Goal: Communication & Community: Answer question/provide support

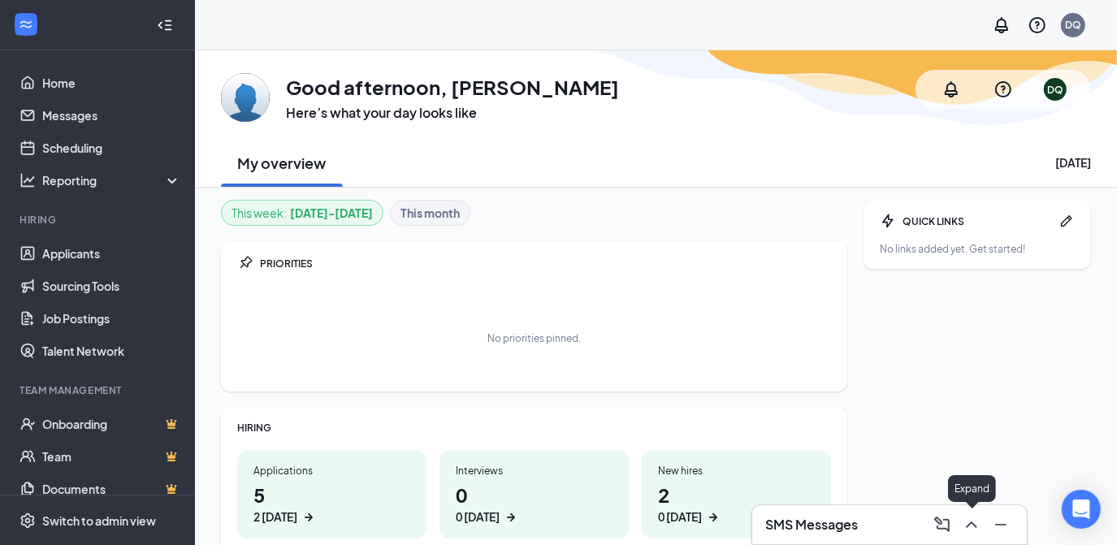
click at [976, 526] on icon "ChevronUp" at bounding box center [971, 524] width 11 height 6
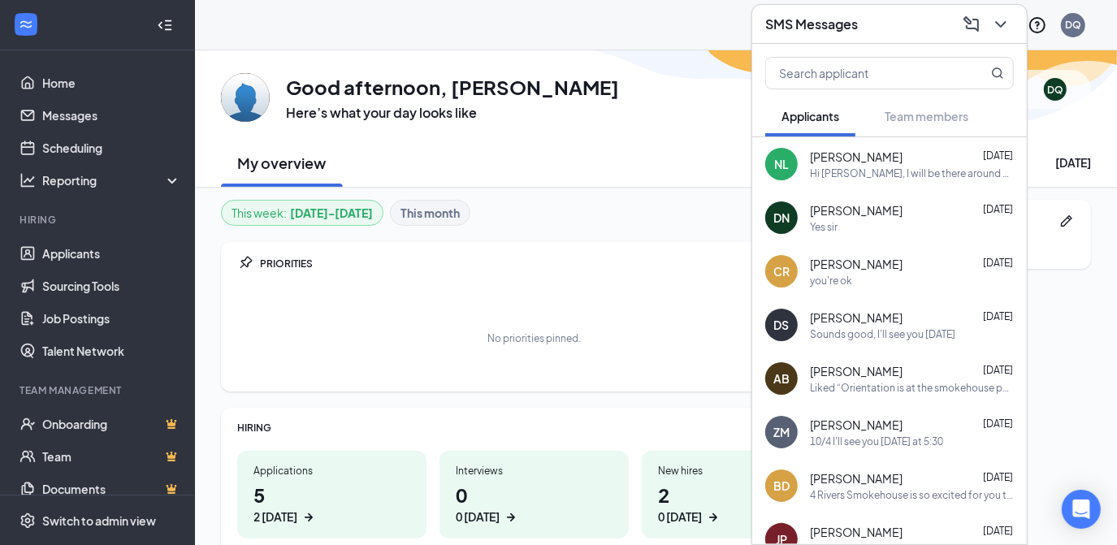
click at [864, 213] on span "[PERSON_NAME]" at bounding box center [856, 210] width 93 height 16
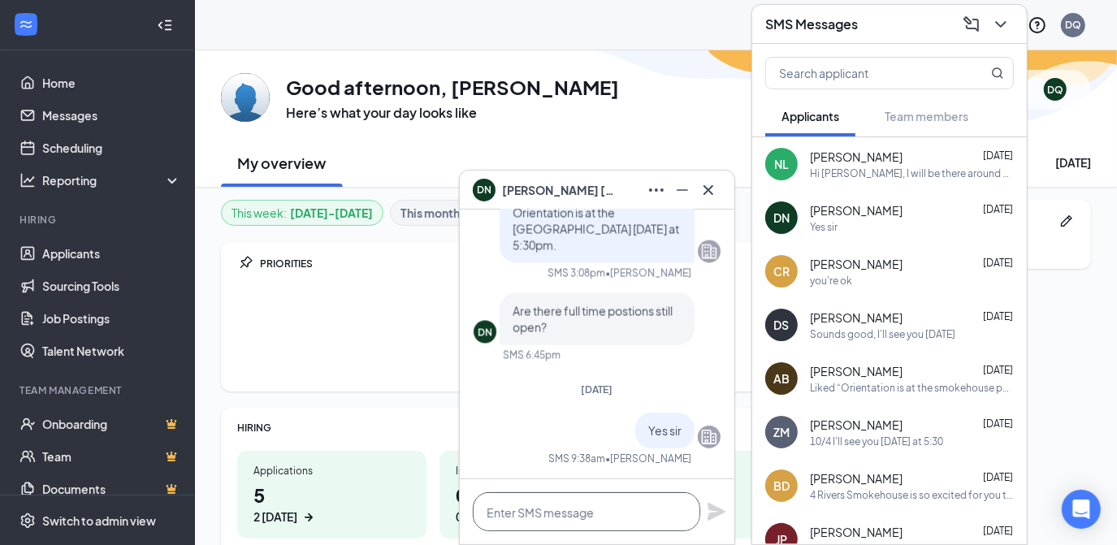
click at [512, 512] on textarea at bounding box center [586, 511] width 227 height 39
type textarea "Did you get the link to fill out your I9?"
click at [715, 516] on icon "Plane" at bounding box center [716, 512] width 18 height 18
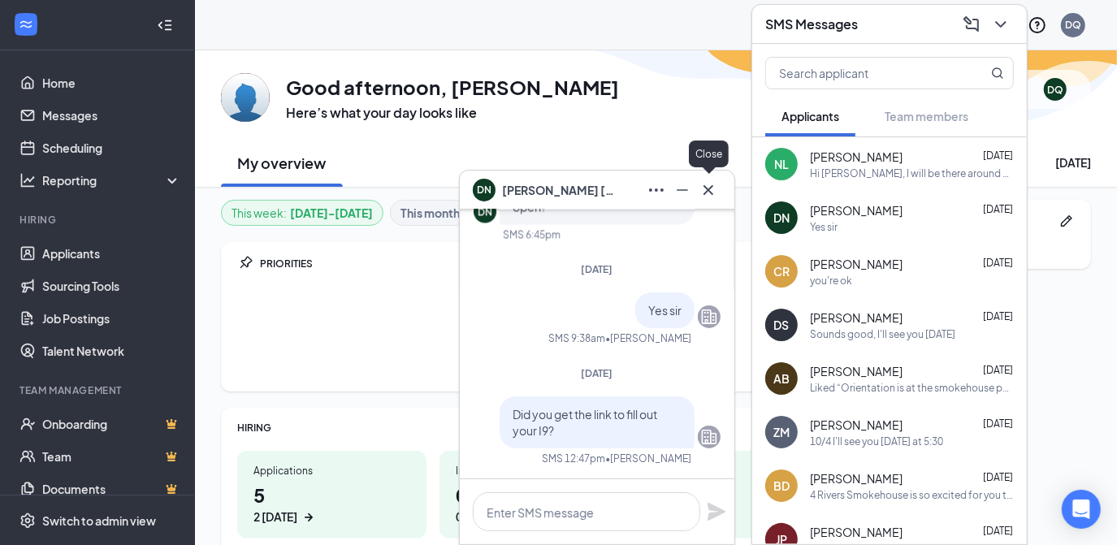
click at [703, 187] on icon "Cross" at bounding box center [707, 189] width 19 height 19
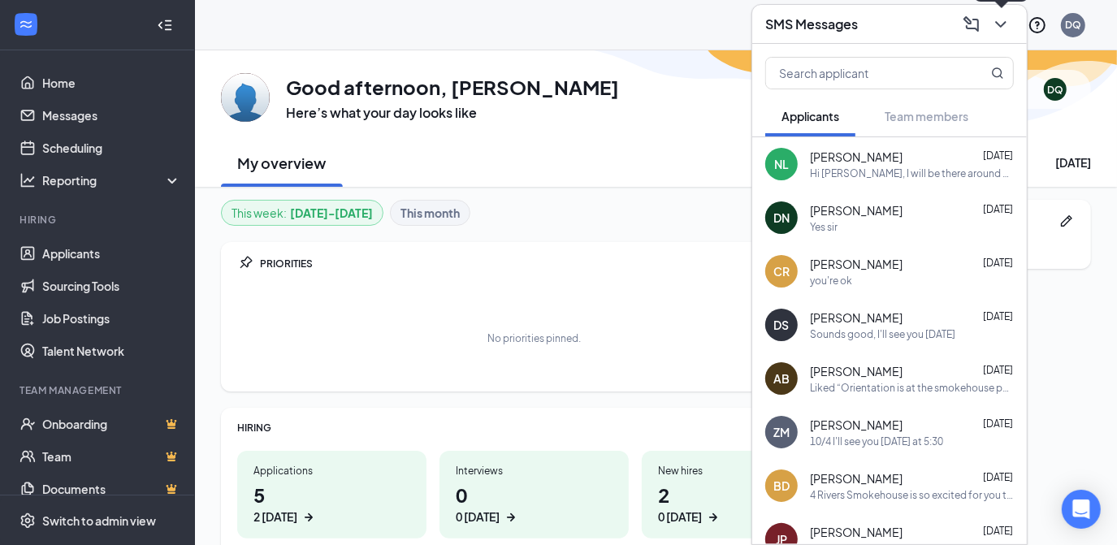
click at [992, 25] on icon "ChevronDown" at bounding box center [1000, 24] width 19 height 19
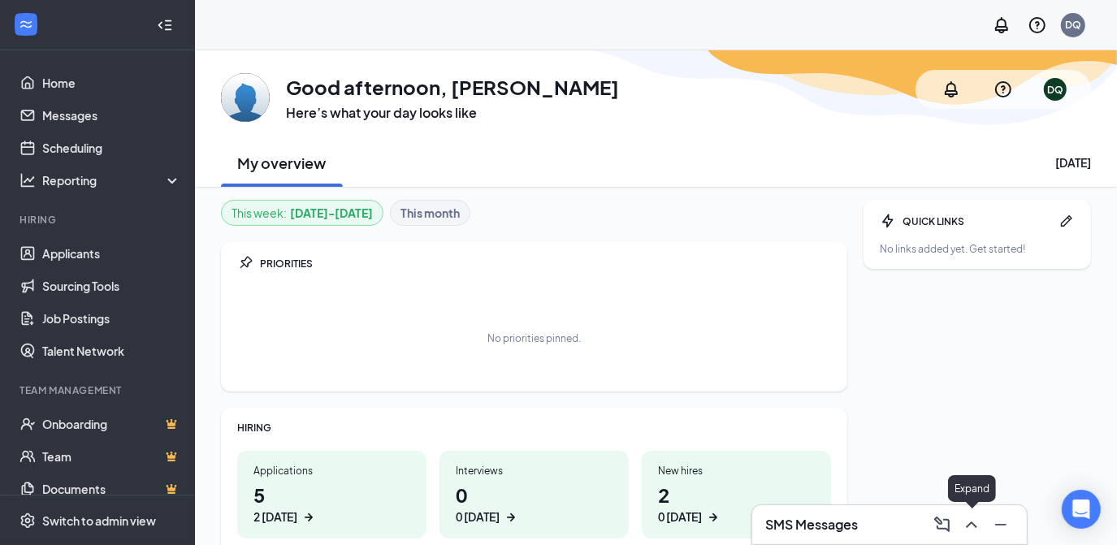
click at [970, 525] on icon "ChevronUp" at bounding box center [971, 524] width 19 height 19
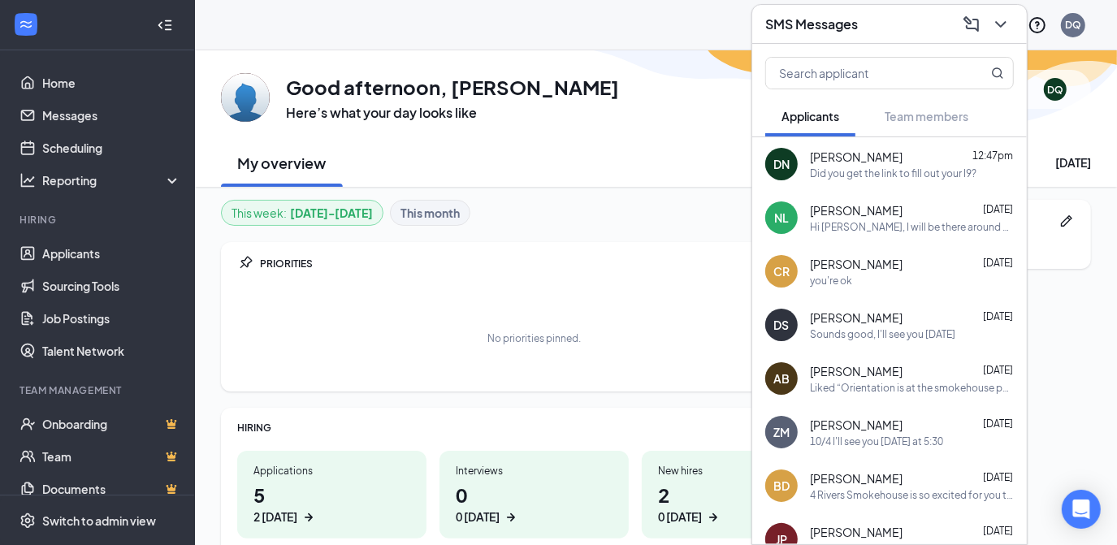
click at [875, 166] on div "Did you get the link to fill out your I9?" at bounding box center [893, 173] width 166 height 14
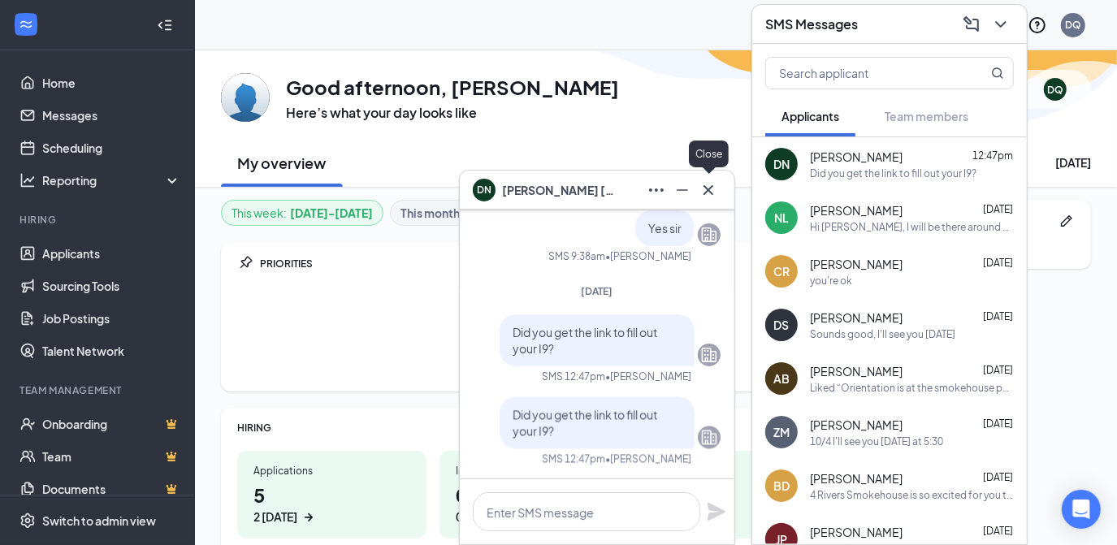
click at [707, 192] on icon "Cross" at bounding box center [708, 189] width 10 height 10
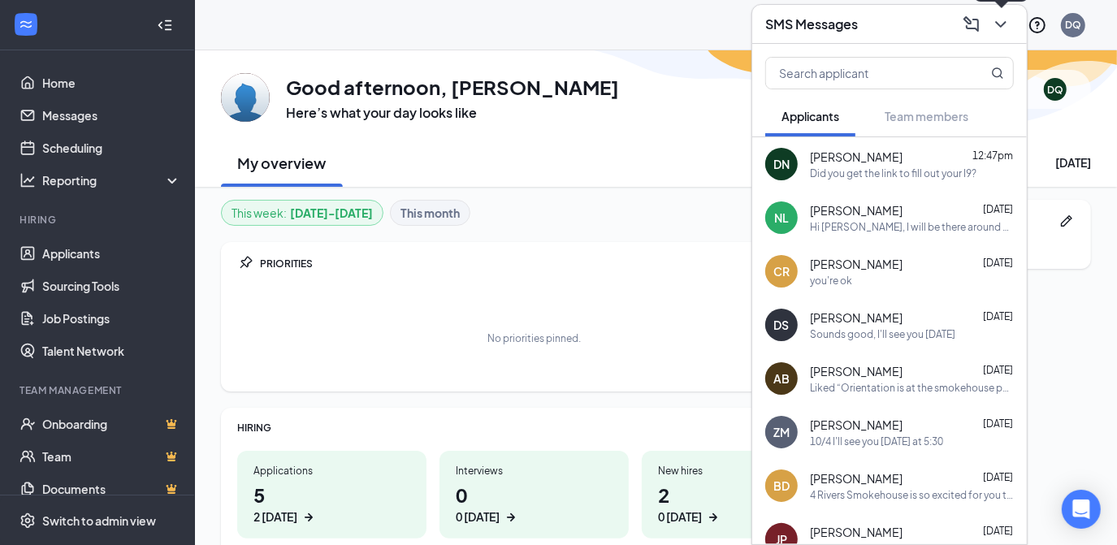
click at [998, 31] on icon "ChevronDown" at bounding box center [1000, 24] width 19 height 19
